Goal: Communication & Community: Share content

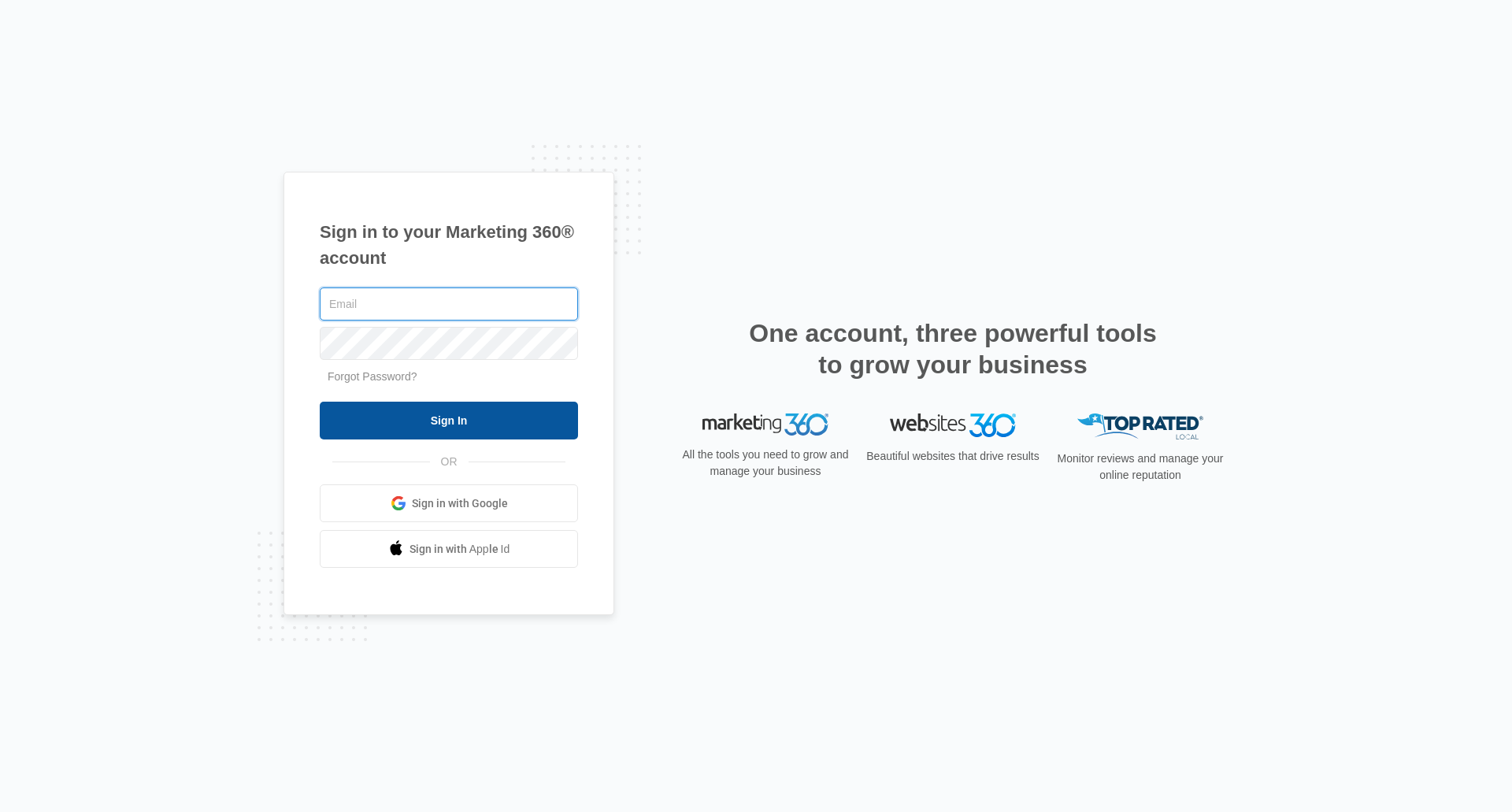
type input "[EMAIL_ADDRESS][DOMAIN_NAME]"
click at [481, 417] on input "Sign In" at bounding box center [449, 420] width 259 height 37
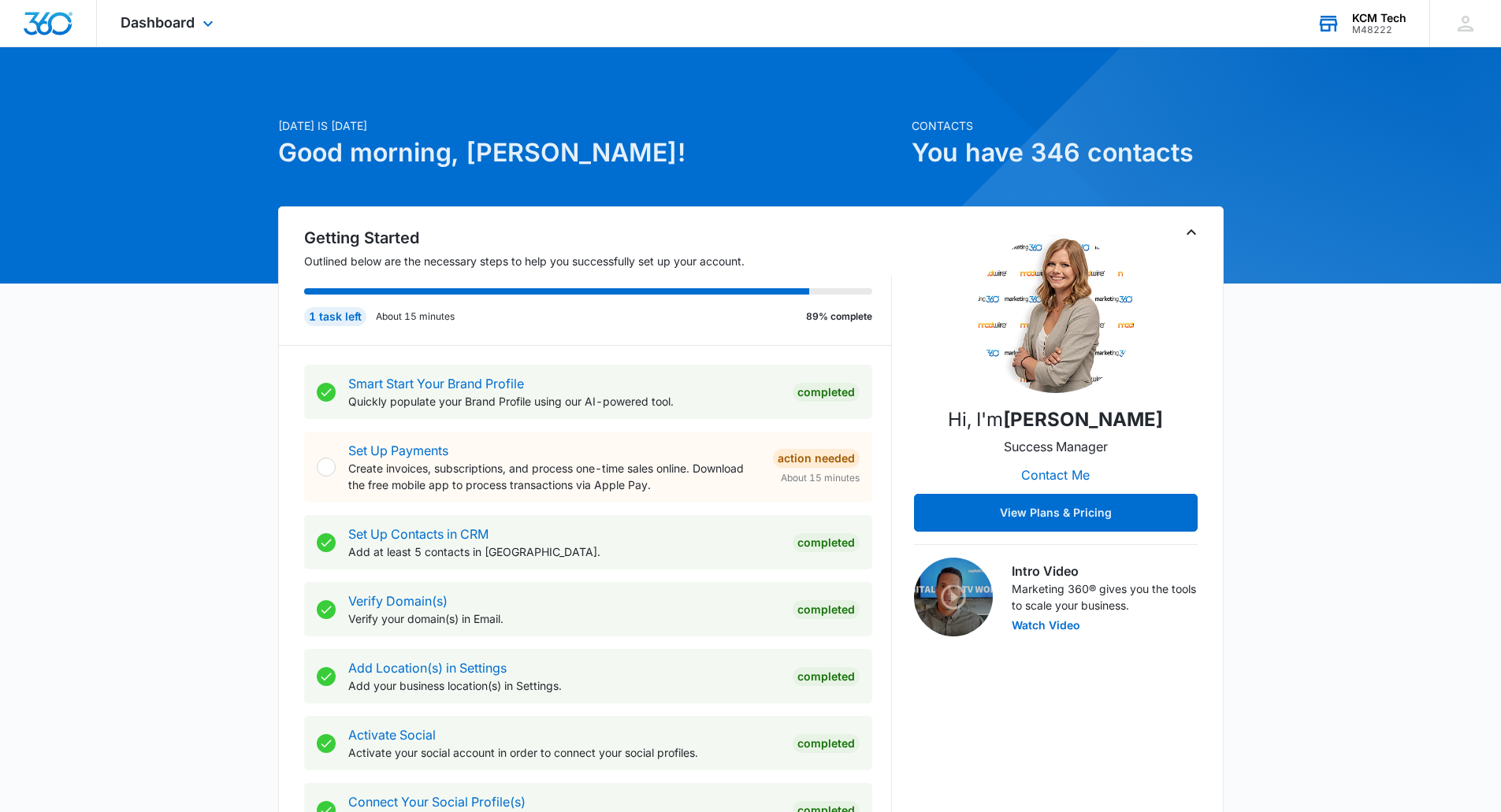
click at [1360, 7] on div "KCM Tech M48222 Your Accounts View All" at bounding box center [1361, 23] width 136 height 47
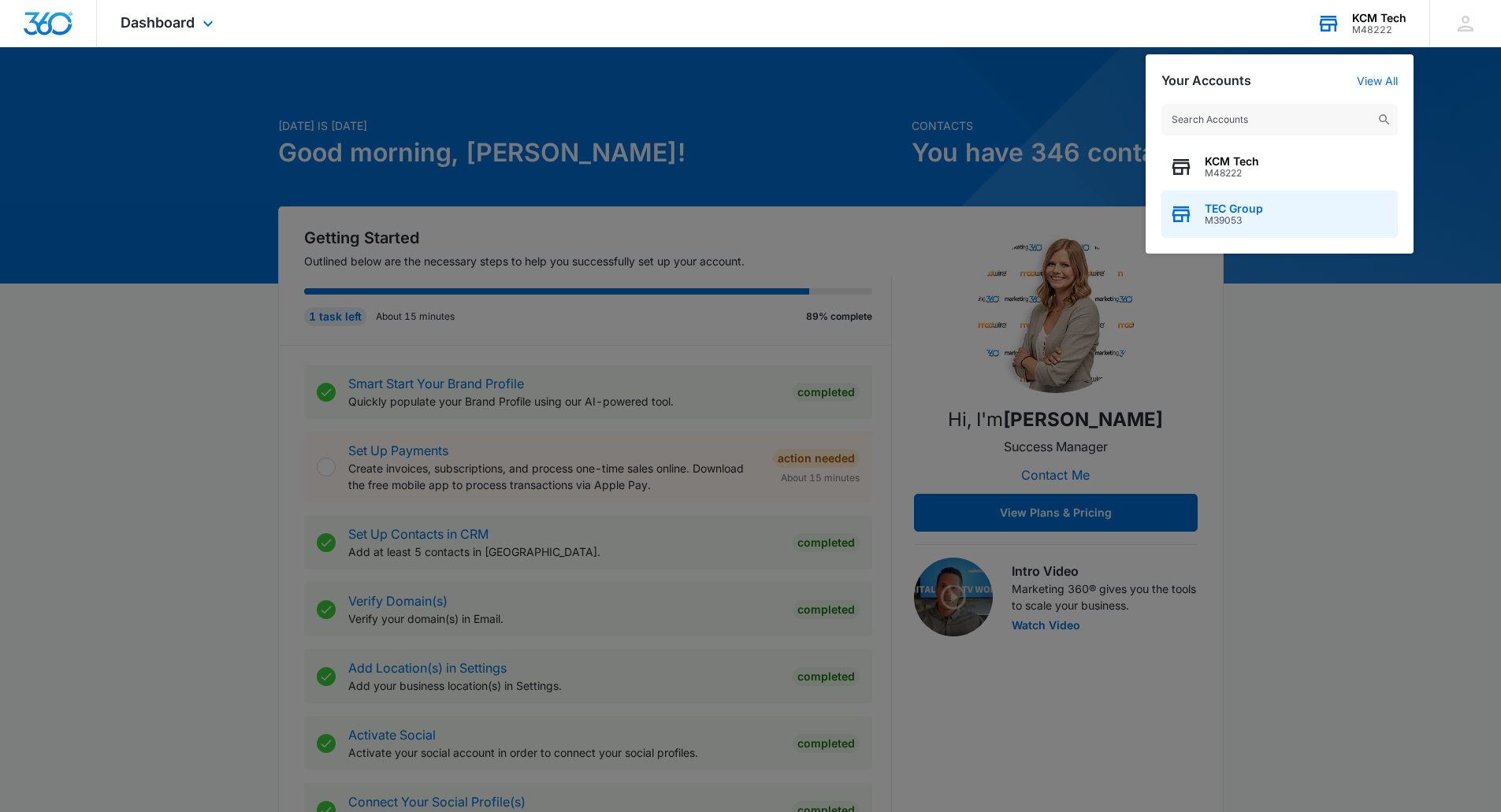
click at [1247, 217] on span "M39053" at bounding box center [1234, 220] width 58 height 11
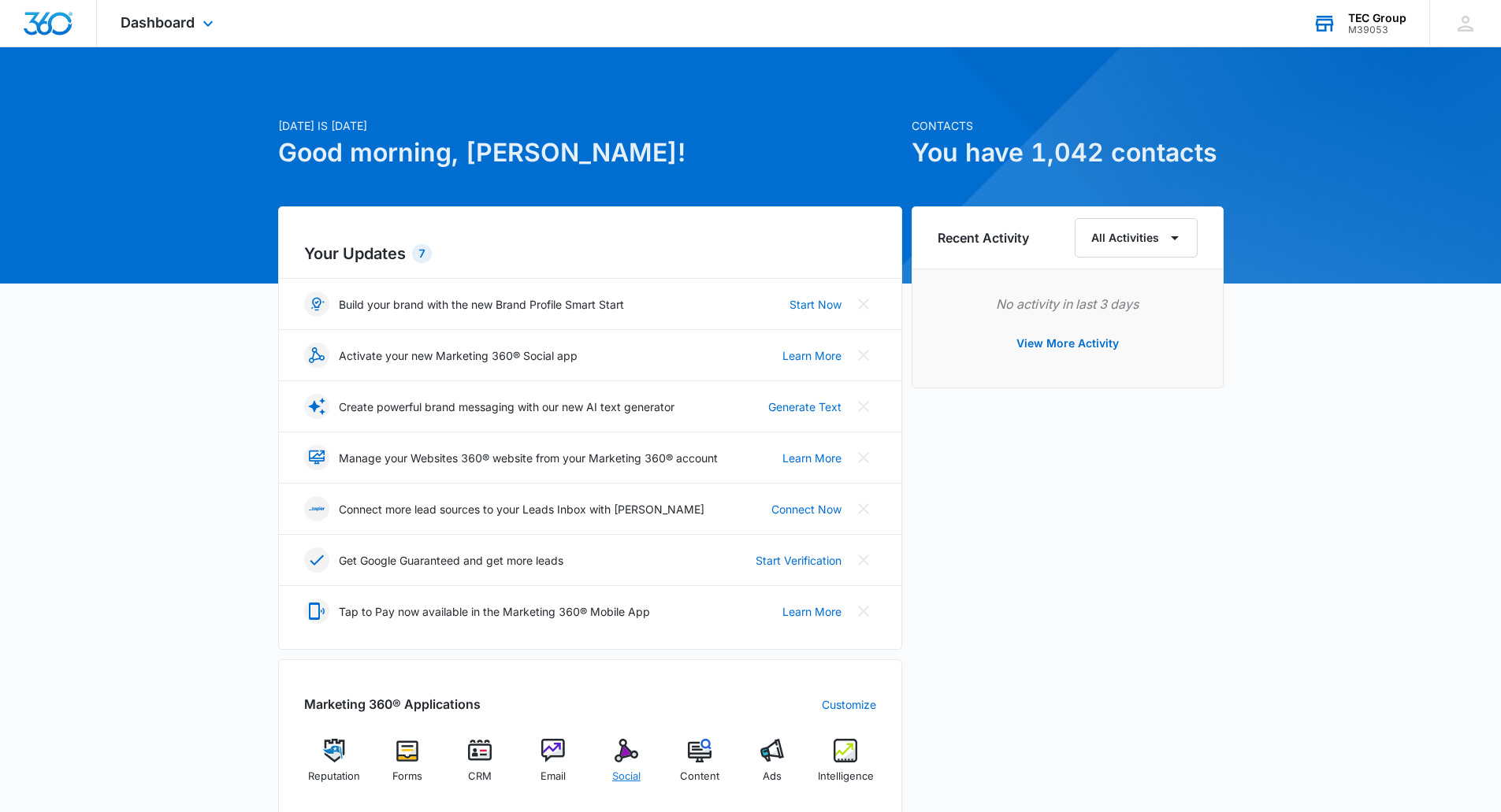
click at [613, 760] on div "Social" at bounding box center [626, 767] width 61 height 57
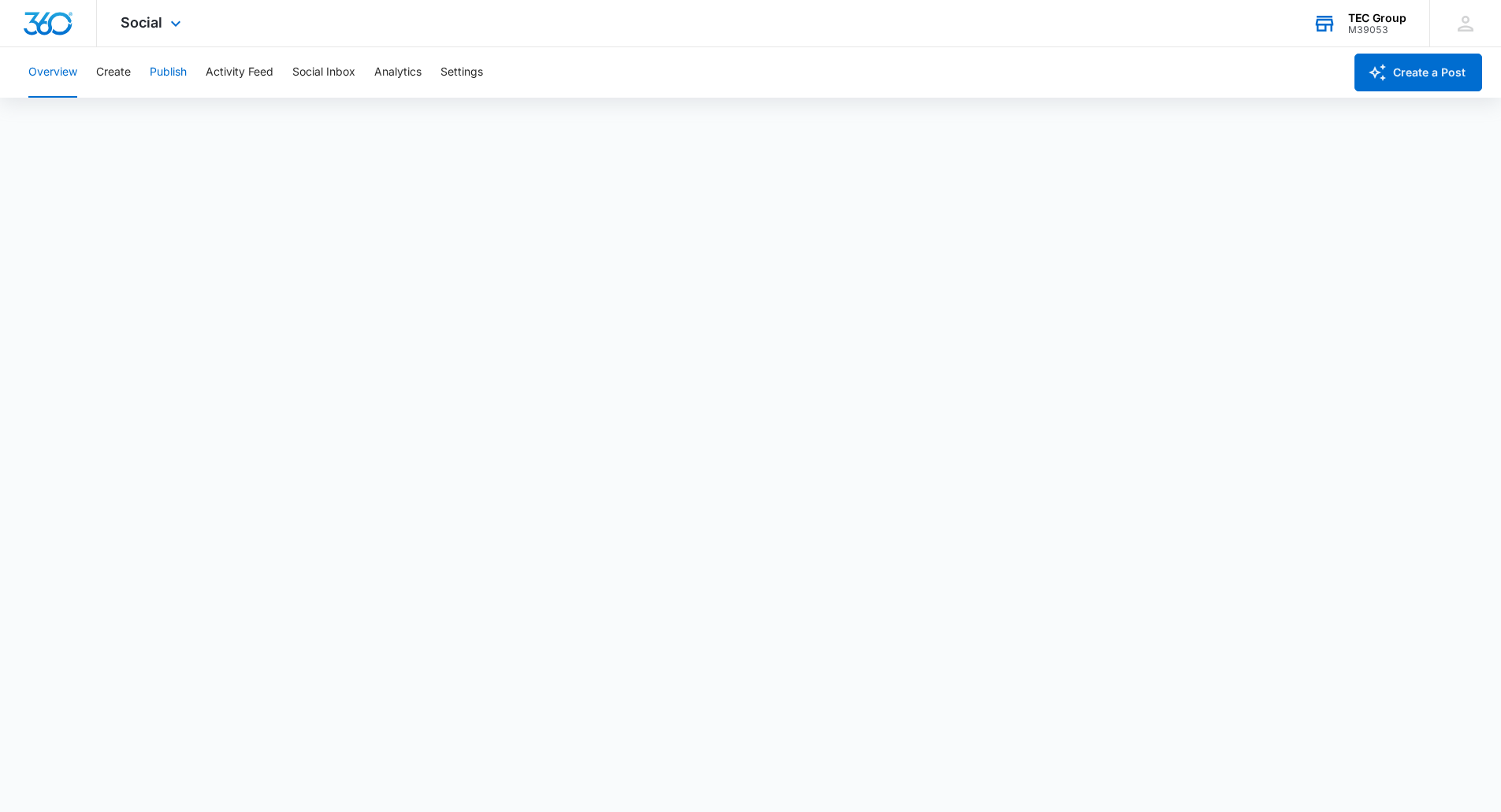
click at [173, 62] on button "Publish" at bounding box center [168, 72] width 37 height 51
click at [1371, 17] on div "TEC Group" at bounding box center [1377, 17] width 58 height 12
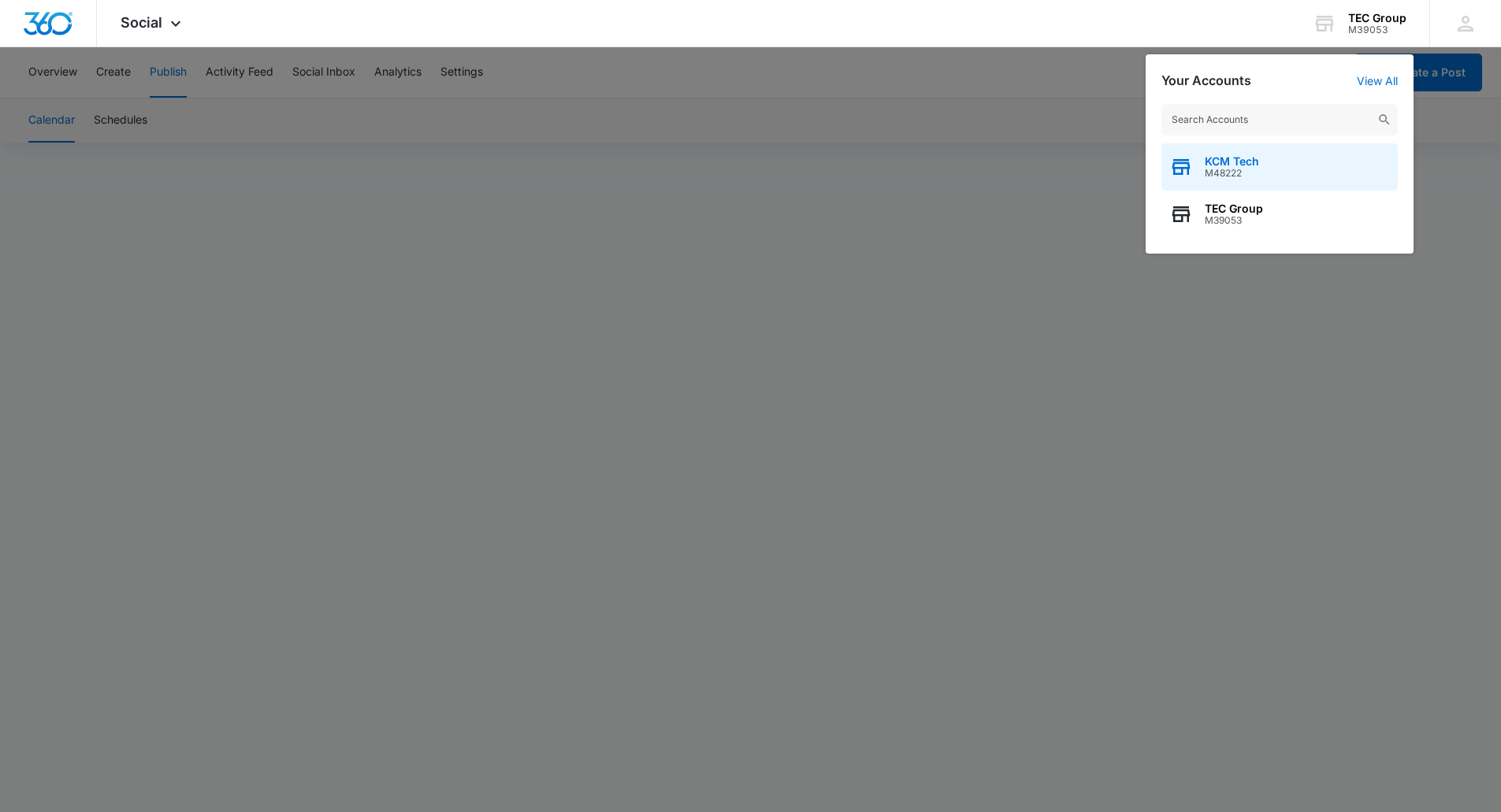
click at [1223, 177] on span "M48222" at bounding box center [1232, 173] width 54 height 11
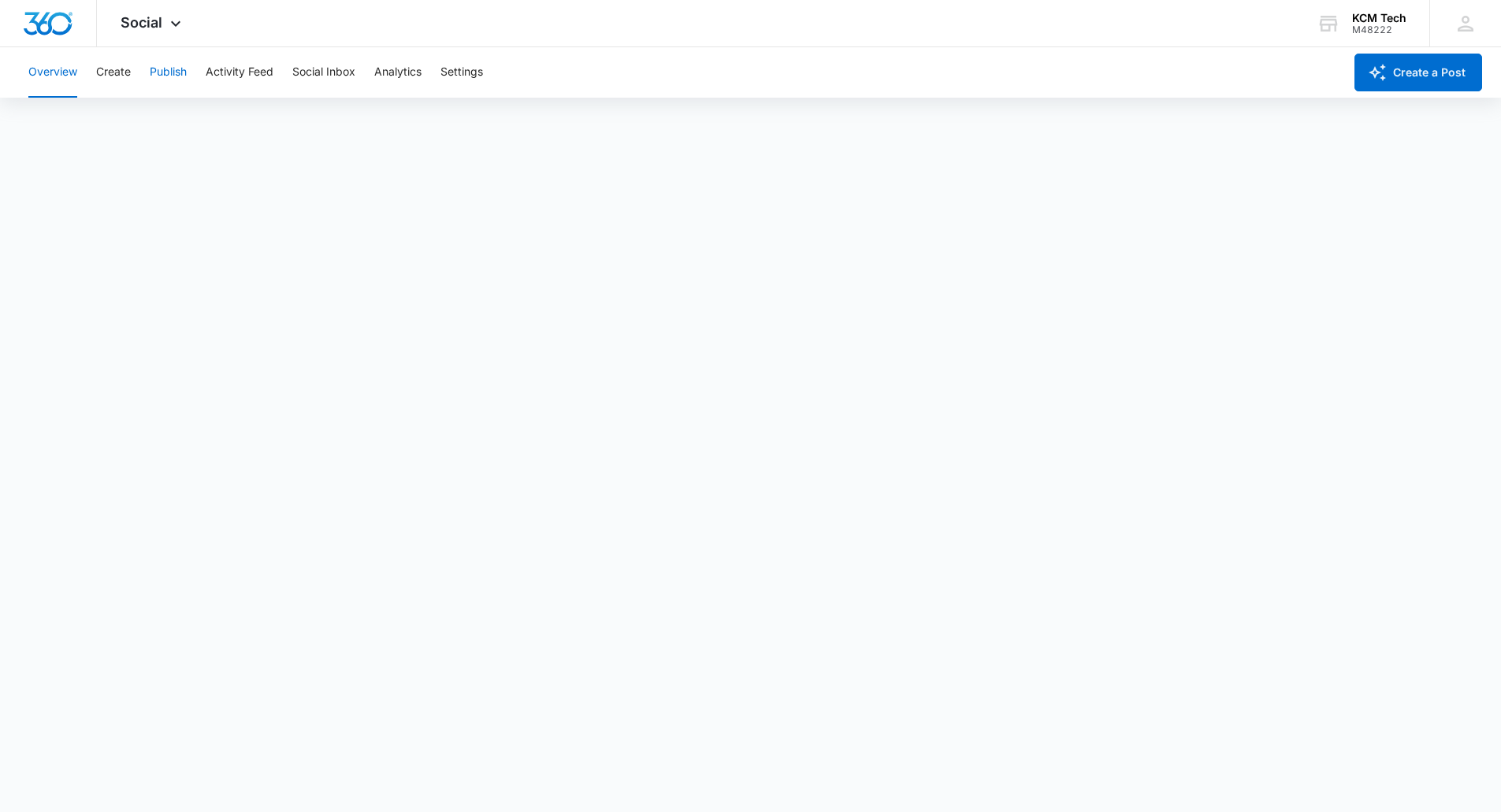
click at [165, 74] on button "Publish" at bounding box center [168, 72] width 37 height 51
click at [1347, 20] on div "KCM Tech M48222 Your Accounts View All" at bounding box center [1361, 23] width 136 height 47
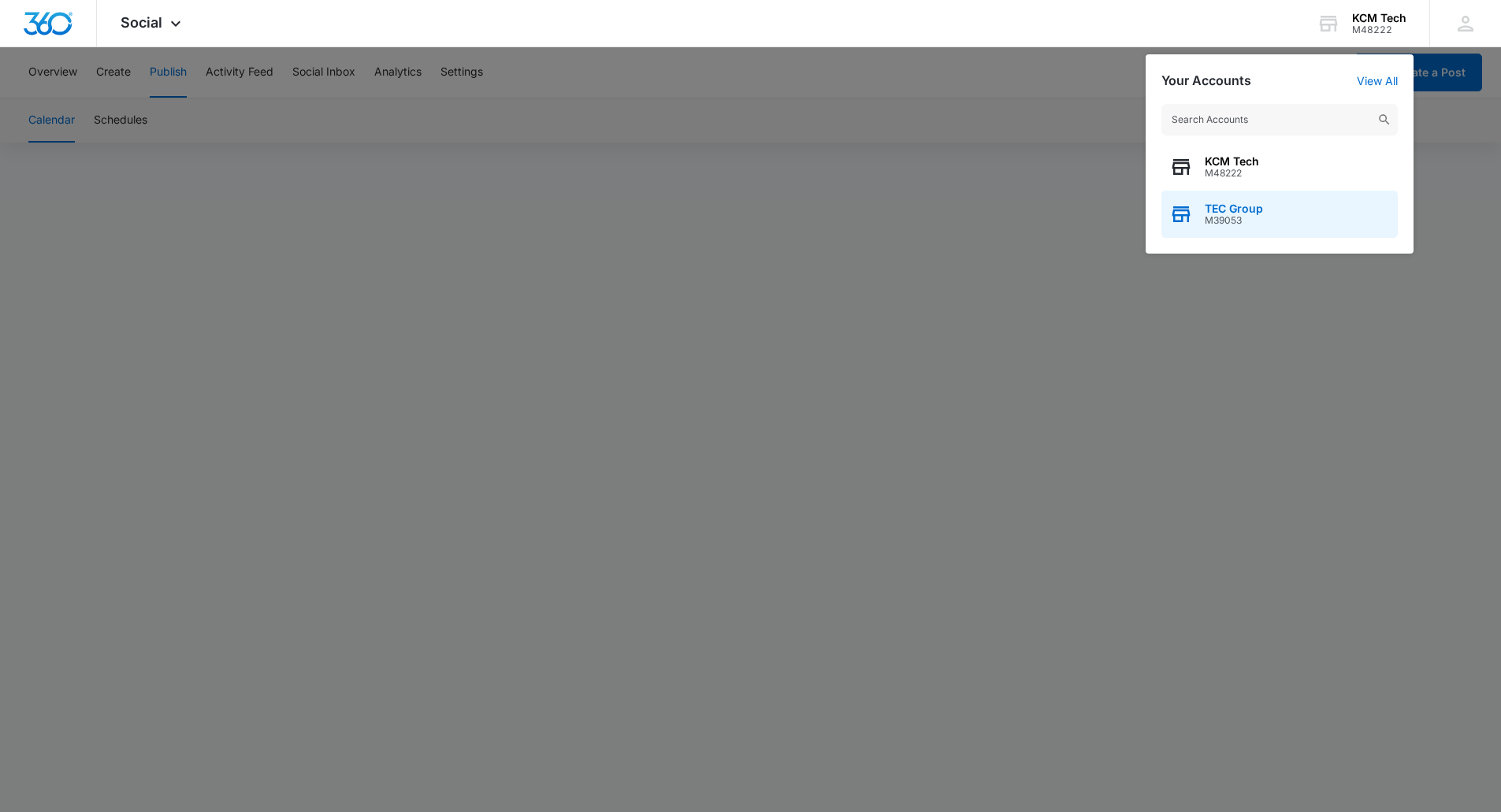
click at [1223, 203] on span "TEC Group" at bounding box center [1234, 209] width 58 height 12
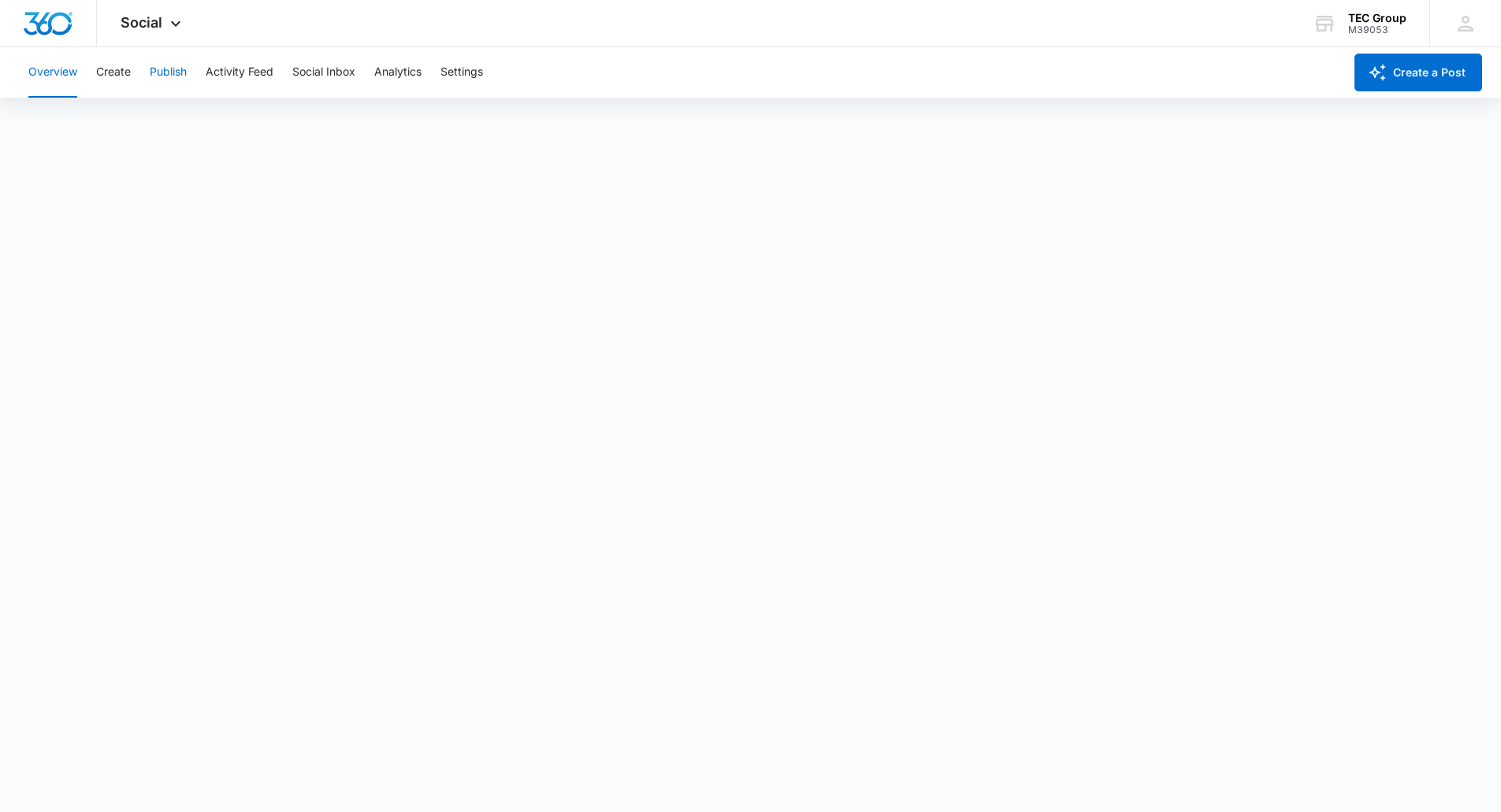
click at [164, 66] on button "Publish" at bounding box center [168, 72] width 37 height 51
click at [126, 72] on button "Create" at bounding box center [114, 72] width 35 height 51
